Goal: Use online tool/utility: Utilize a website feature to perform a specific function

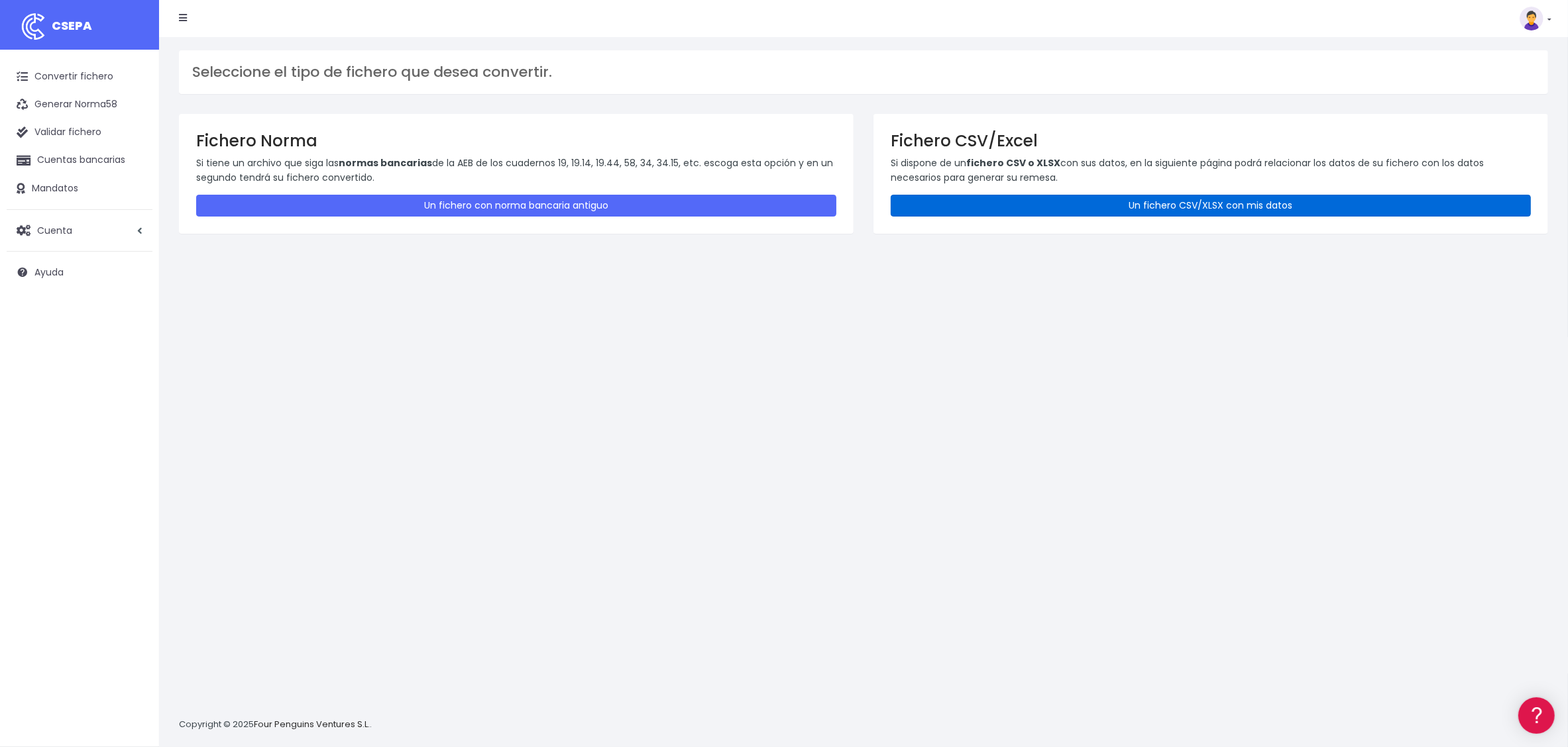
click at [1227, 209] on link "Un fichero CSV/XLSX con mis datos" at bounding box center [1211, 206] width 640 height 22
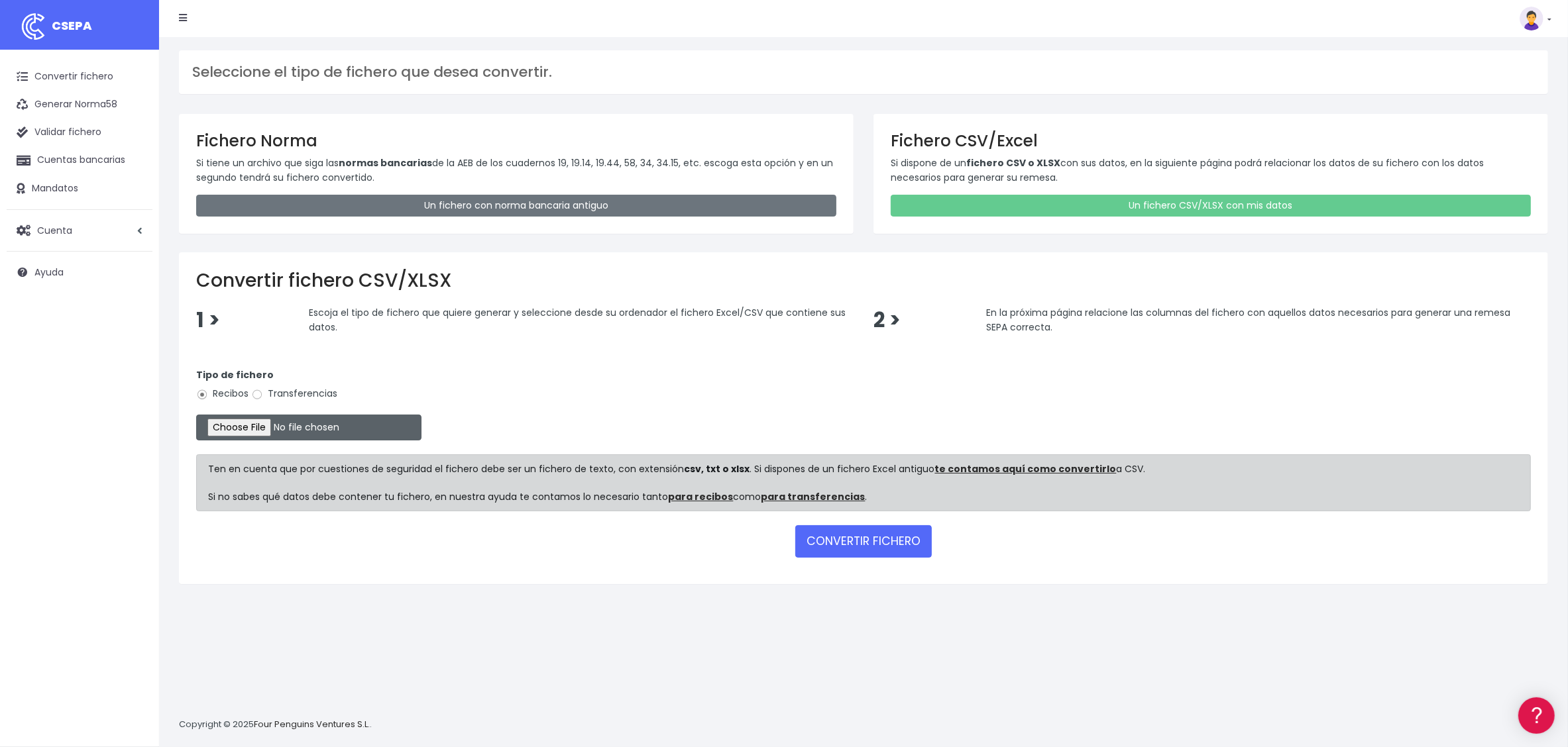
click at [258, 425] on input "file" at bounding box center [309, 427] width 225 height 26
type input "C:\fakepath\REMESA TURQUIA 2.xlsx"
click at [842, 544] on button "CONVERTIR FICHERO" at bounding box center [864, 541] width 137 height 32
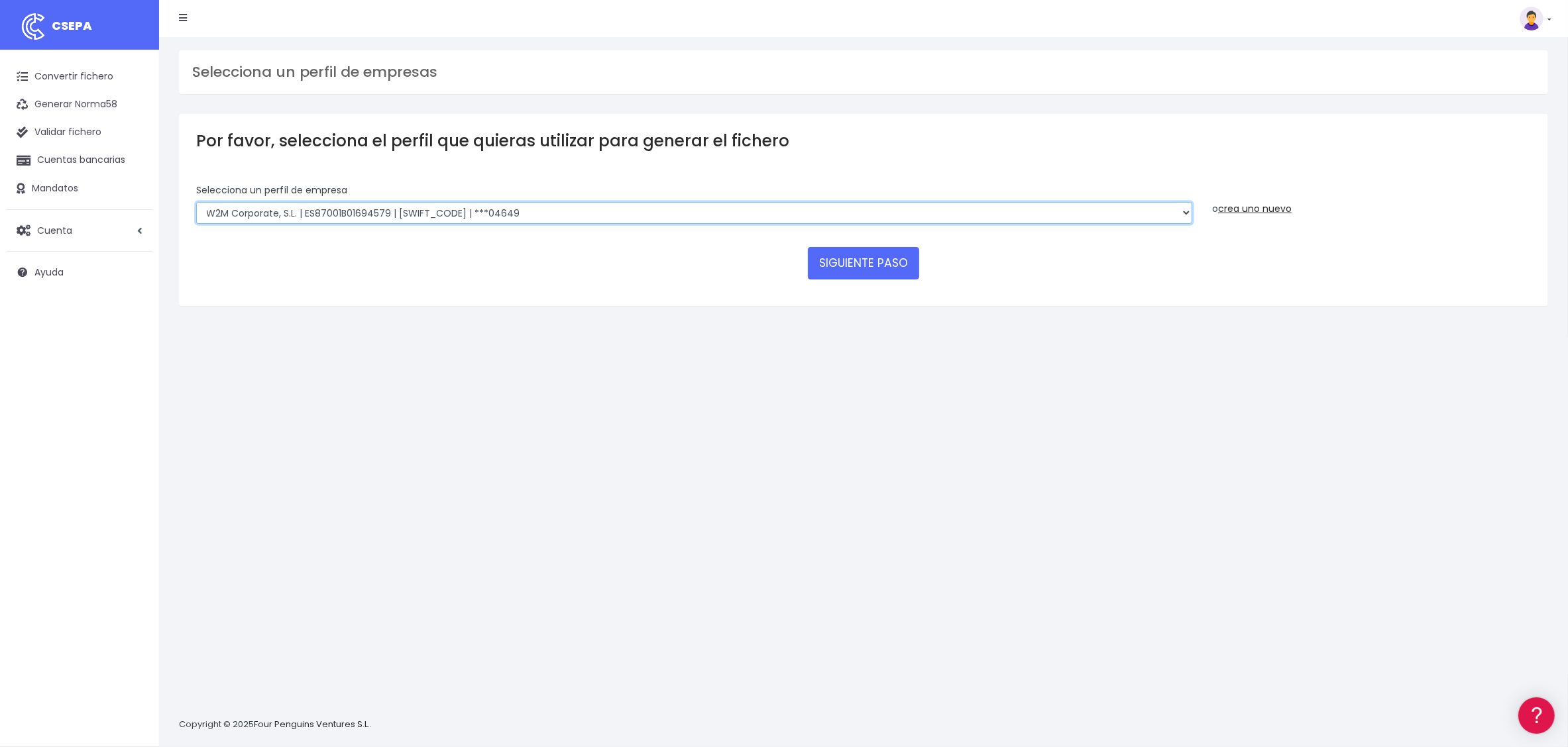
click at [607, 216] on select "WORLD2MEET,S.L.U | ES29000B62880992 | [SWIFT_CODE] | ***07931 WORLD2MEET S.L.U …" at bounding box center [694, 213] width 996 height 23
select select "1862"
click at [196, 202] on select "WORLD2MEET,S.L.U | ES29000B62880992 | [SWIFT_CODE] | ***07931 WORLD2MEET S.L.U …" at bounding box center [694, 213] width 996 height 23
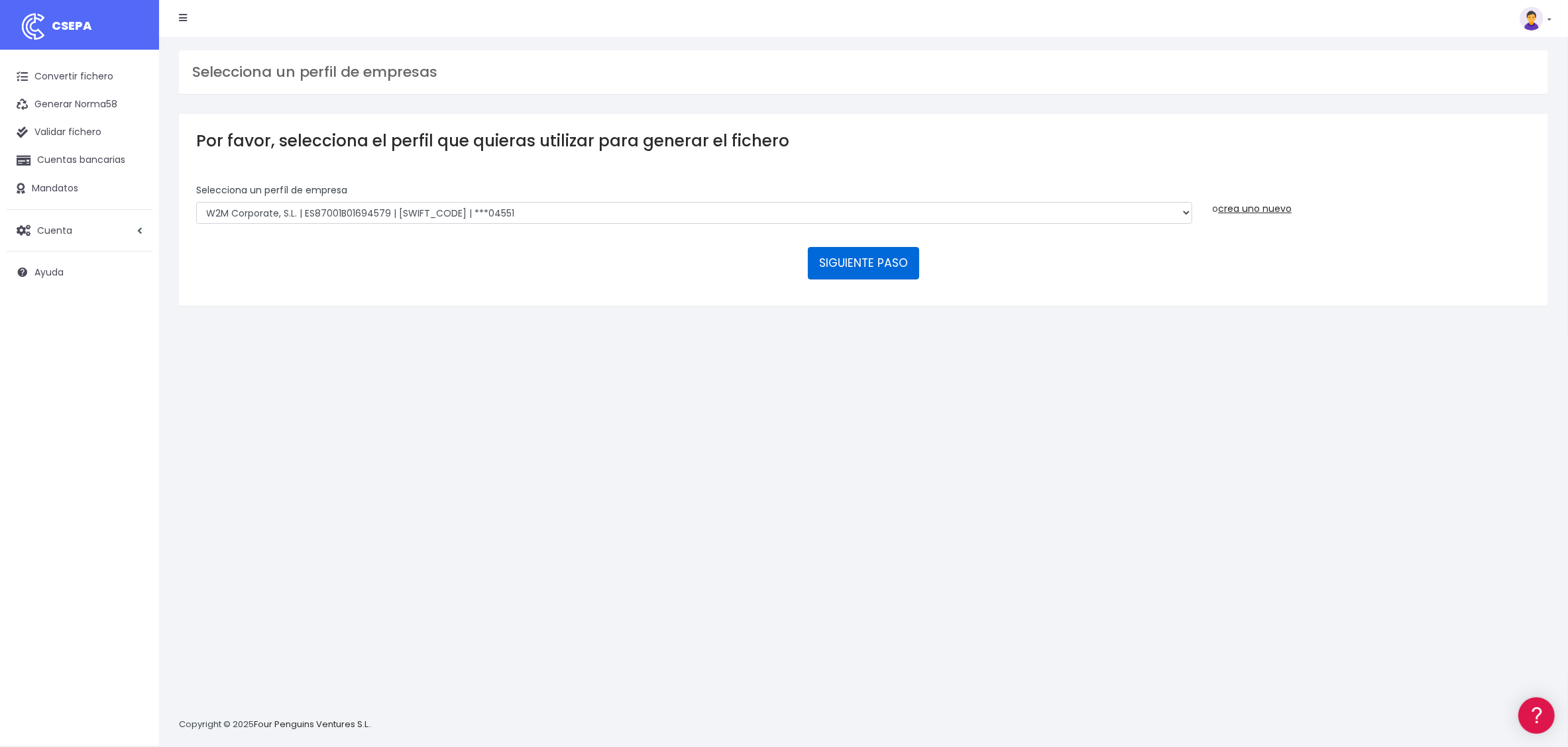
click at [879, 259] on button "SIGUIENTE PASO" at bounding box center [864, 263] width 111 height 32
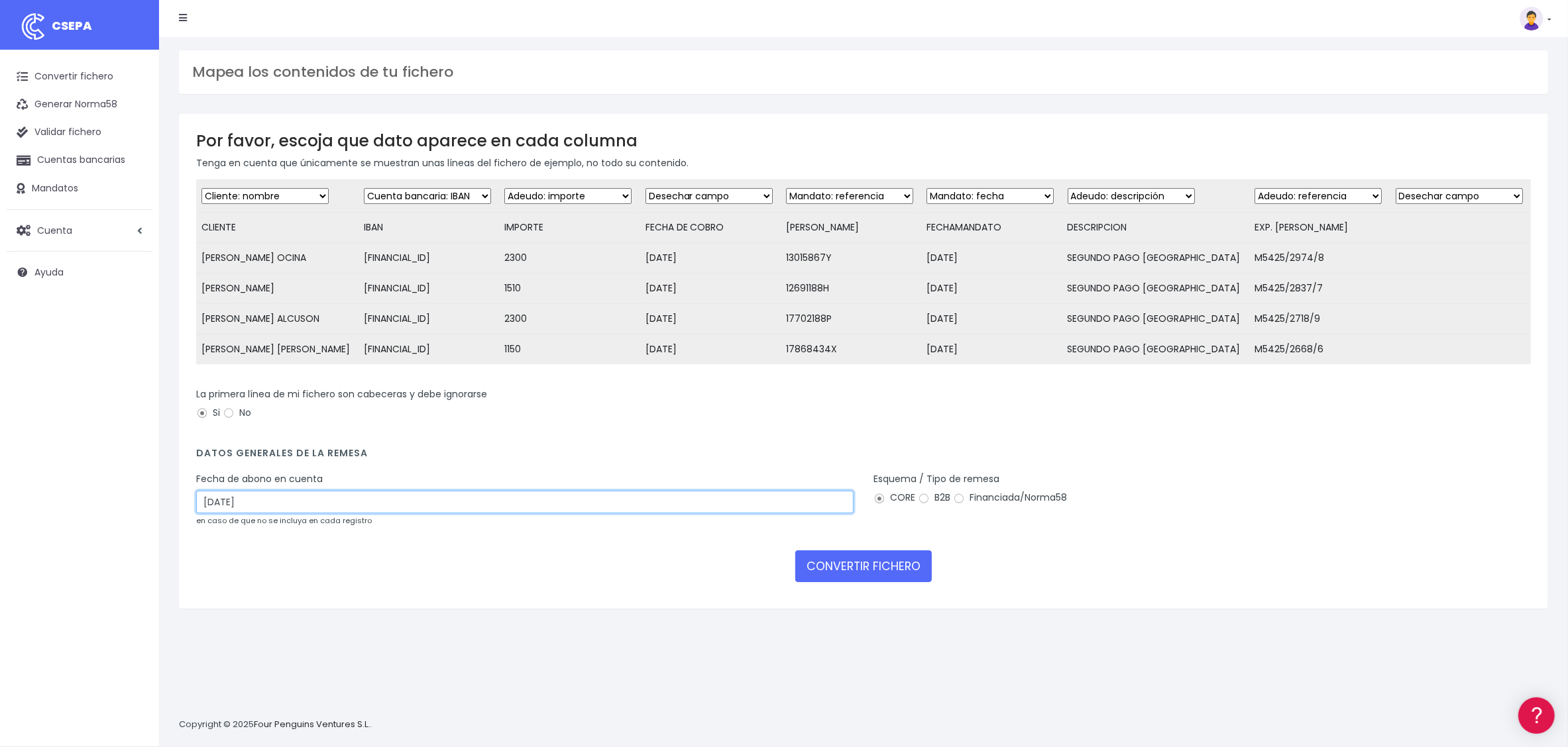
click at [424, 513] on input "17/09/2025" at bounding box center [525, 502] width 657 height 23
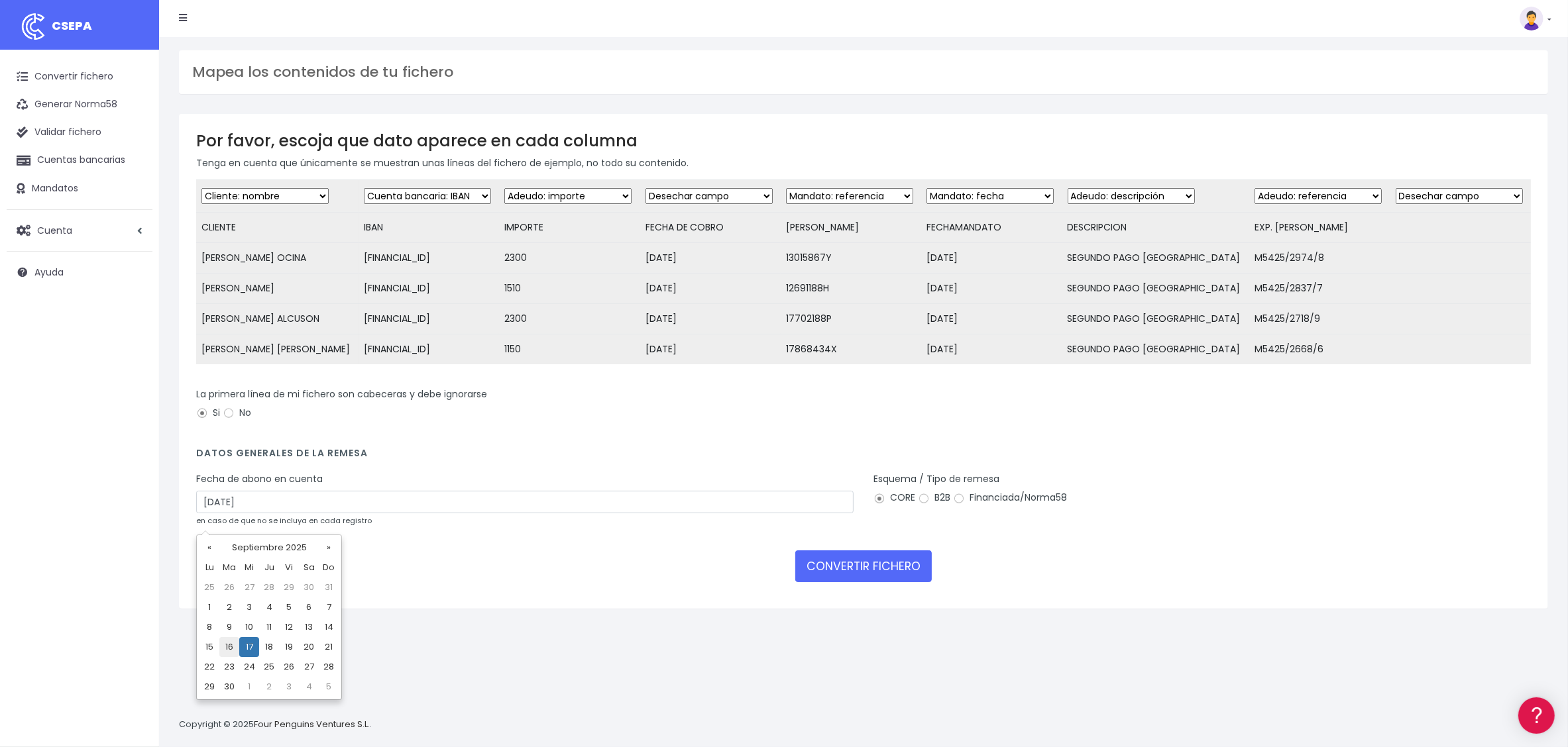
click at [231, 647] on td "16" at bounding box center [229, 647] width 20 height 20
type input "16/09/2025"
click at [842, 580] on button "CONVERTIR FICHERO" at bounding box center [864, 566] width 137 height 32
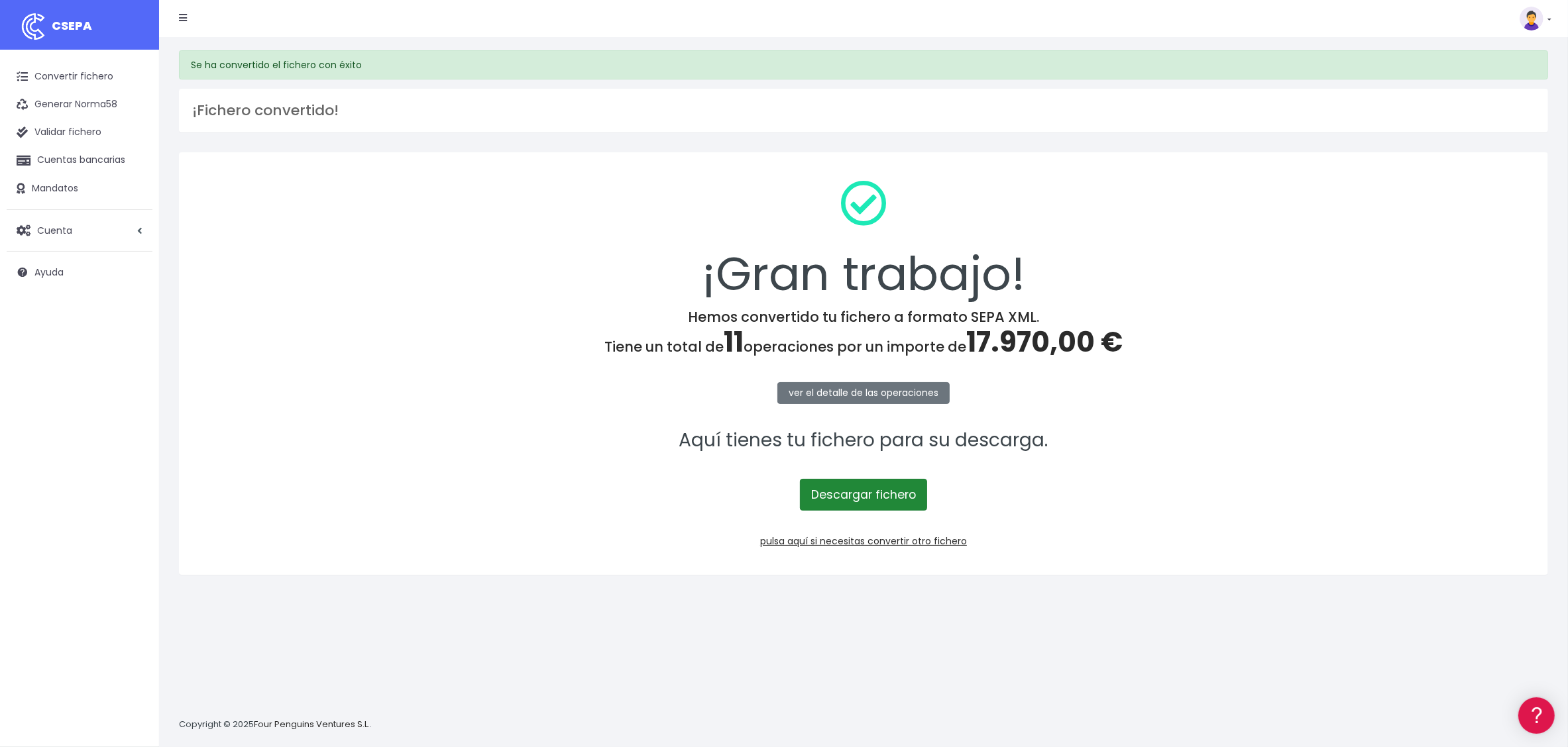
click at [879, 495] on link "Descargar fichero" at bounding box center [864, 494] width 127 height 32
